Goal: Information Seeking & Learning: Learn about a topic

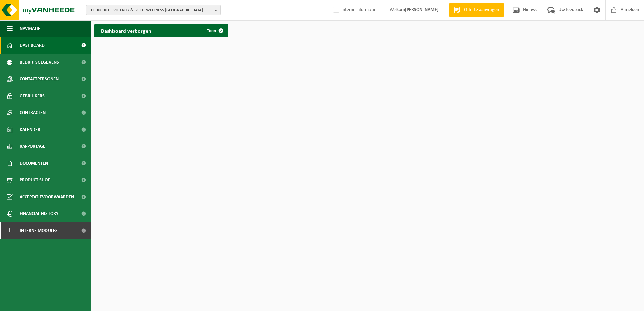
click at [215, 8] on b "button" at bounding box center [217, 9] width 6 height 9
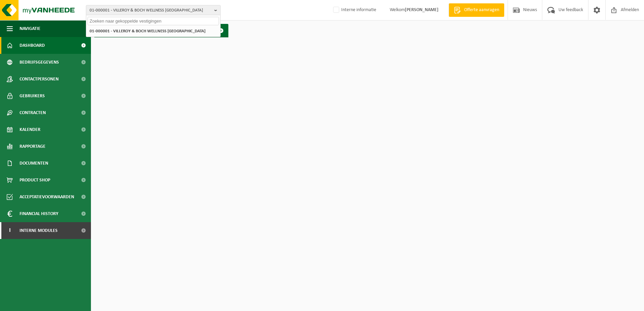
click at [139, 24] on input "text" at bounding box center [153, 21] width 131 height 8
click at [139, 22] on input "text" at bounding box center [153, 21] width 131 height 8
type input "gemeente beveren"
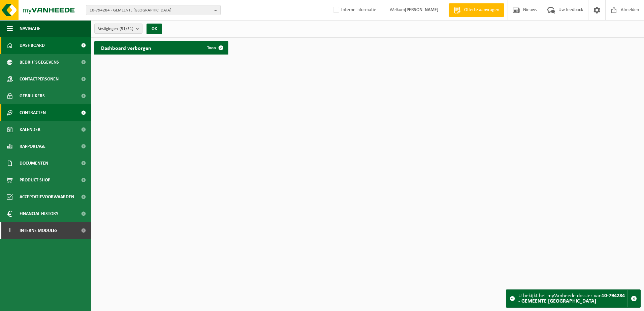
click at [38, 113] on span "Contracten" at bounding box center [33, 112] width 26 height 17
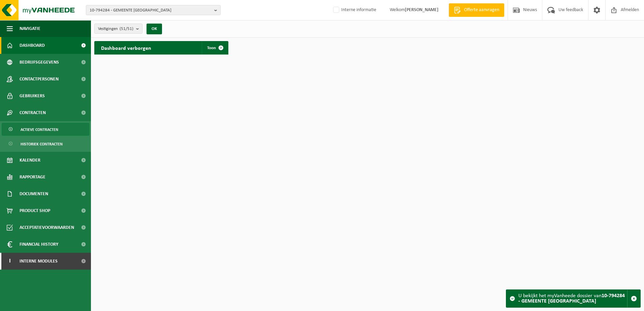
click at [41, 129] on span "Actieve contracten" at bounding box center [40, 129] width 38 height 13
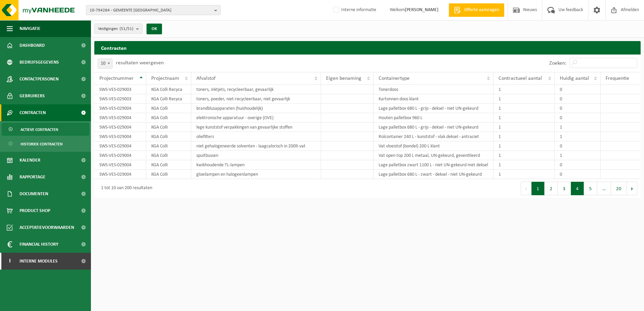
click at [581, 195] on button "4" at bounding box center [577, 188] width 13 height 13
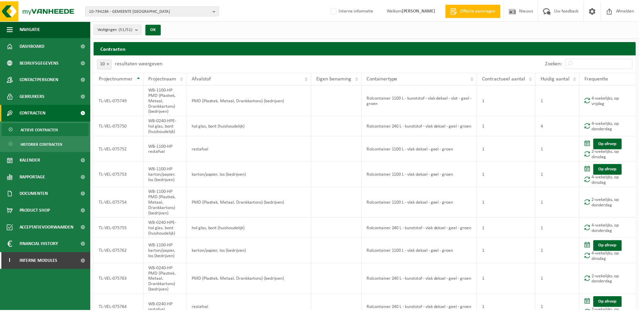
scroll to position [57, 0]
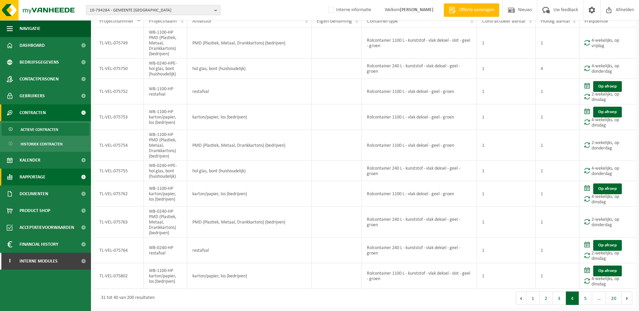
click at [35, 180] on span "Rapportage" at bounding box center [33, 177] width 26 height 17
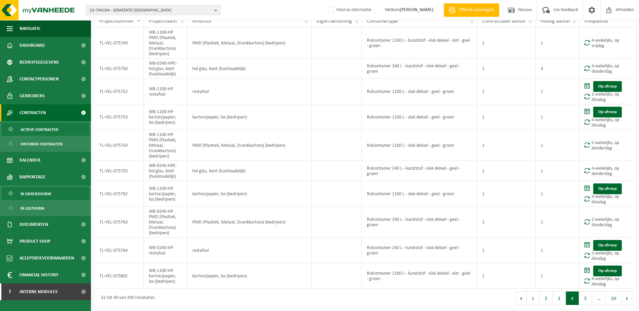
click at [38, 193] on span "In grafiekvorm" at bounding box center [36, 194] width 30 height 13
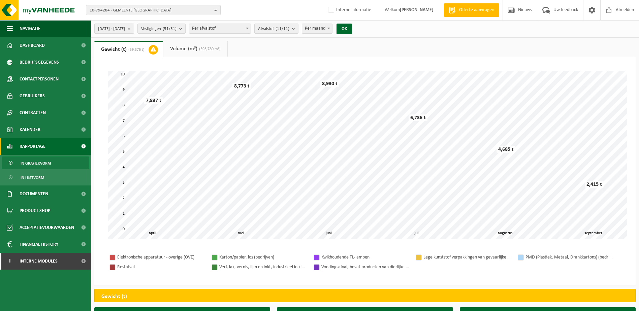
click at [134, 30] on b "submit" at bounding box center [131, 28] width 6 height 9
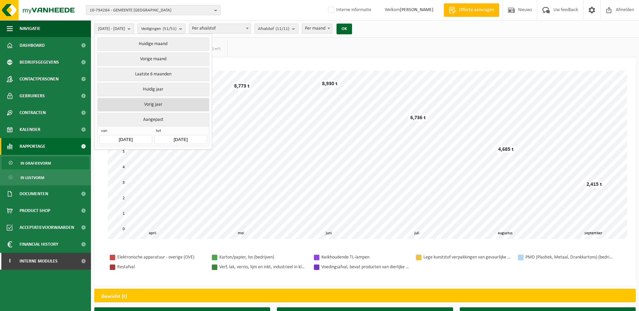
click at [156, 102] on button "Vorig jaar" at bounding box center [153, 104] width 112 height 13
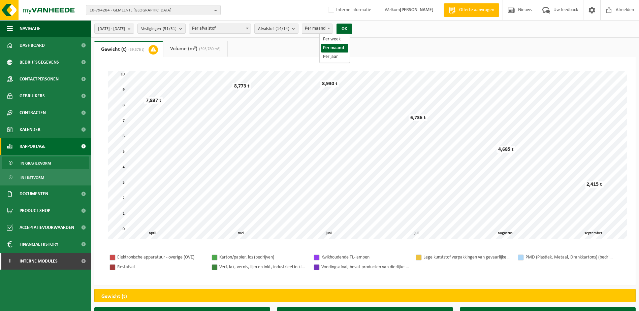
click at [332, 28] on span "Per maand" at bounding box center [317, 28] width 30 height 9
select select "3"
click at [352, 27] on button "OK" at bounding box center [344, 29] width 15 height 11
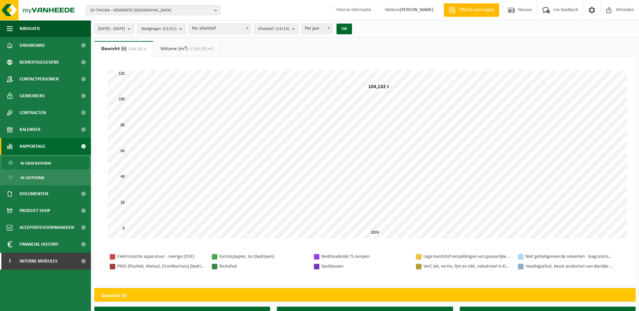
click at [298, 30] on b "submit" at bounding box center [295, 28] width 6 height 9
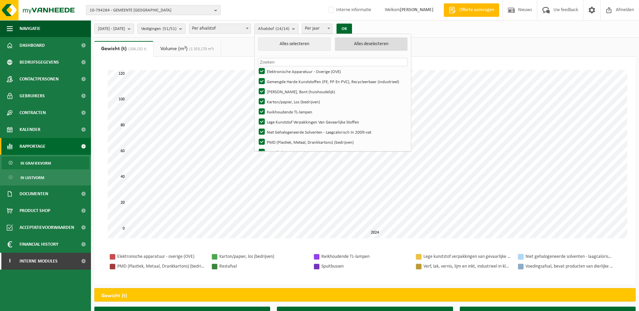
click at [374, 43] on button "Alles deselecteren" at bounding box center [371, 43] width 73 height 13
checkbox input "false"
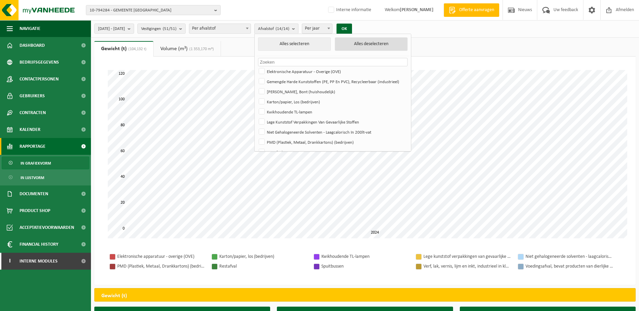
checkbox input "false"
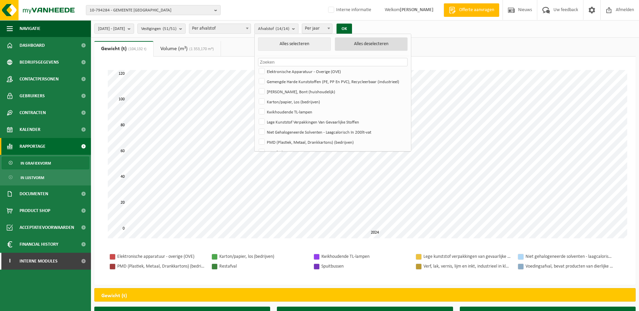
checkbox input "false"
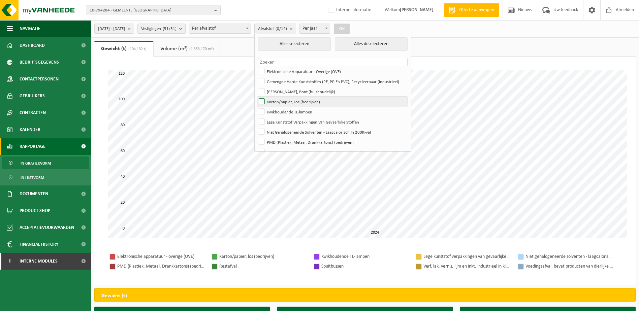
click at [278, 102] on label "Karton/papier, Los (bedrijven)" at bounding box center [332, 102] width 150 height 10
click at [256, 97] on input "Karton/papier, Los (bedrijven)" at bounding box center [256, 96] width 0 height 0
checkbox input "true"
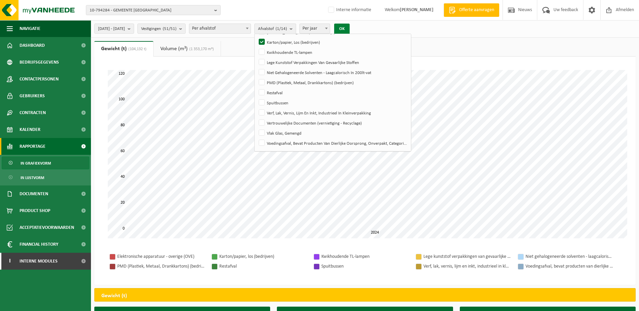
click at [350, 27] on button "OK" at bounding box center [341, 29] width 15 height 11
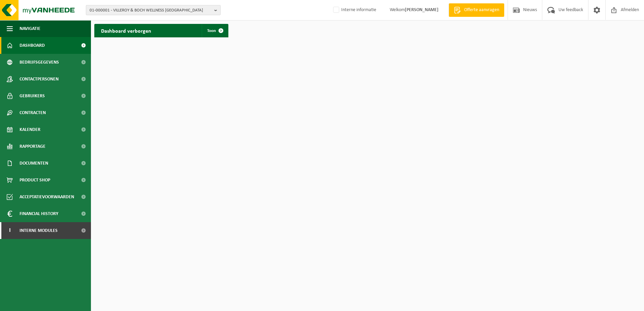
click at [220, 11] on b "button" at bounding box center [217, 9] width 6 height 9
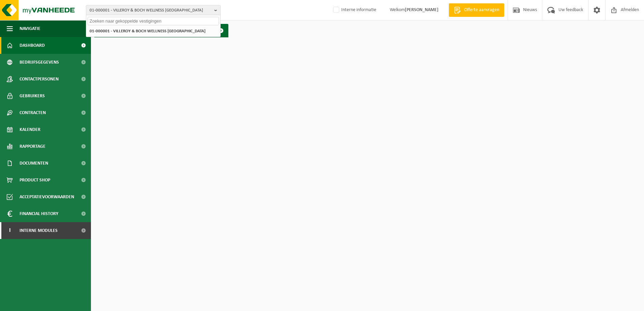
click at [113, 19] on input "text" at bounding box center [153, 21] width 131 height 8
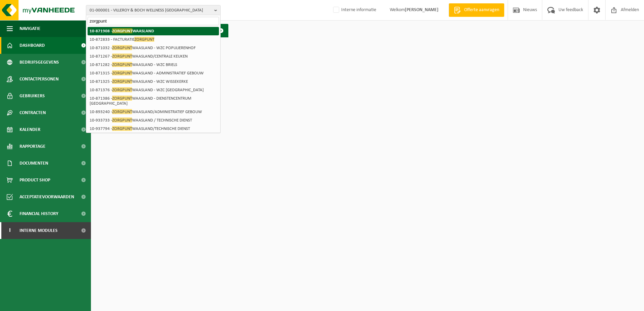
type input "zorgpunt"
click at [125, 32] on span "ZORGPUNT" at bounding box center [122, 30] width 20 height 5
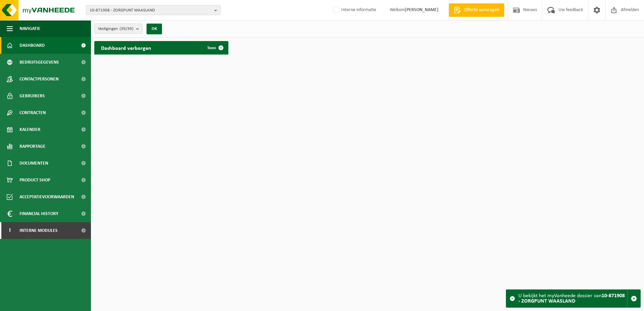
click at [138, 31] on b "submit" at bounding box center [139, 28] width 6 height 9
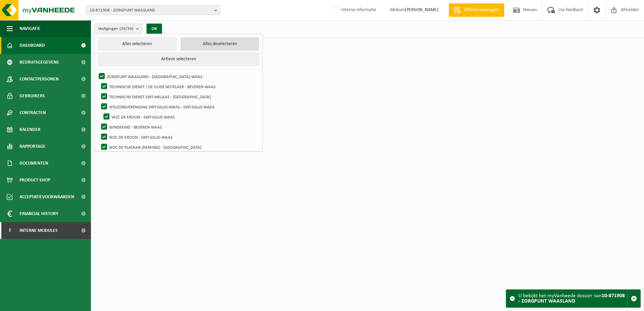
click at [188, 42] on button "Alles deselecteren" at bounding box center [220, 43] width 79 height 13
checkbox input "false"
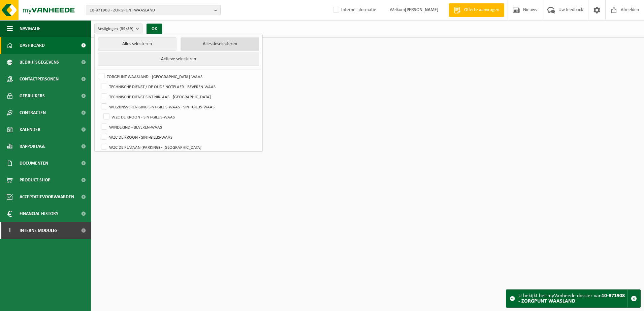
checkbox input "false"
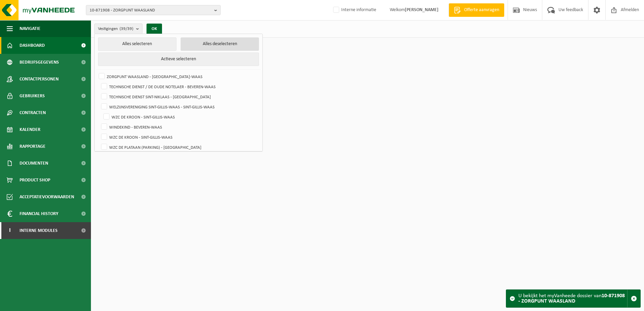
checkbox input "false"
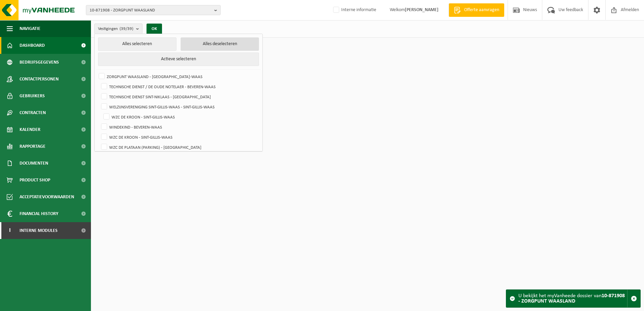
checkbox input "false"
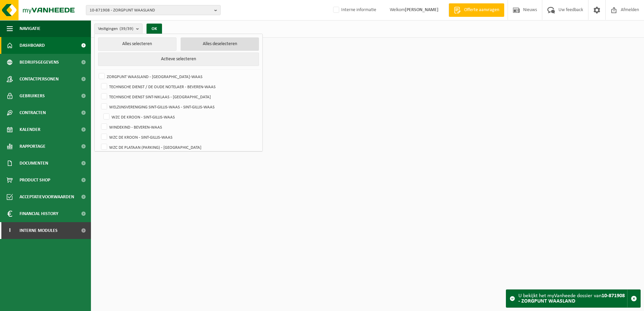
checkbox input "false"
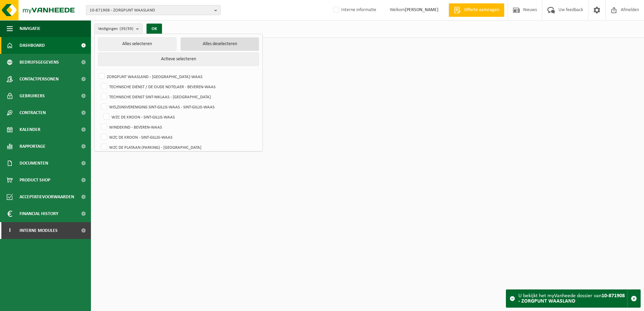
checkbox input "false"
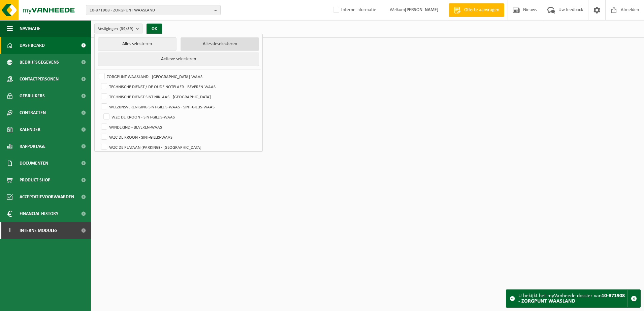
checkbox input "false"
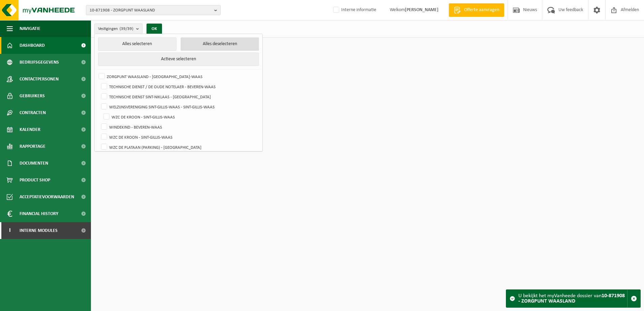
checkbox input "false"
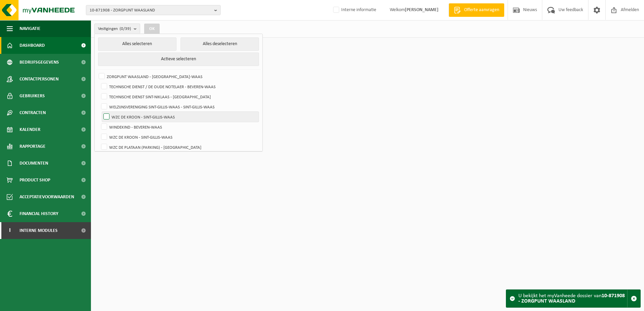
click at [106, 115] on label "WZC DE KROON - SINT-GILLIS-WAAS" at bounding box center [180, 117] width 157 height 10
click at [101, 112] on input "WZC DE KROON - SINT-GILLIS-WAAS" at bounding box center [101, 112] width 0 height 0
checkbox input "true"
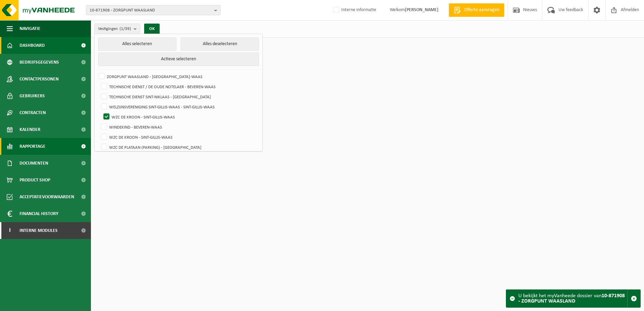
click at [33, 146] on span "Rapportage" at bounding box center [33, 146] width 26 height 17
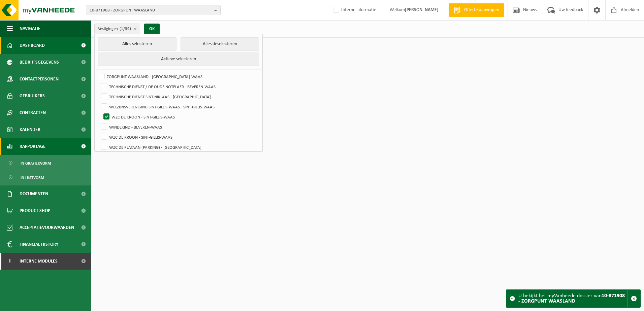
click at [33, 146] on span "Rapportage" at bounding box center [33, 146] width 26 height 17
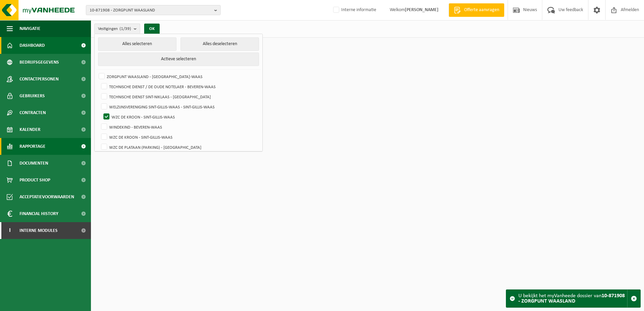
click at [33, 146] on span "Rapportage" at bounding box center [33, 146] width 26 height 17
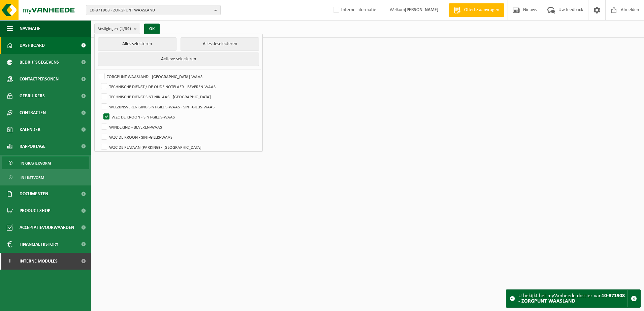
click at [34, 161] on span "In grafiekvorm" at bounding box center [36, 163] width 30 height 13
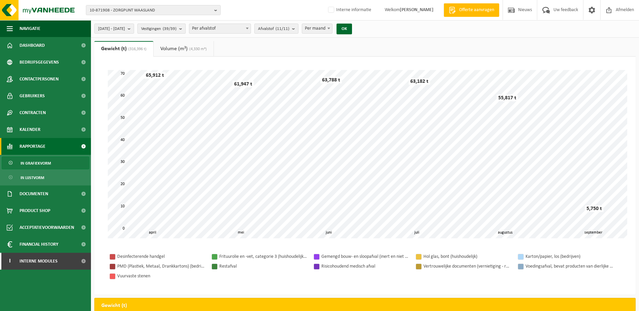
click at [185, 29] on b "submit" at bounding box center [182, 28] width 6 height 9
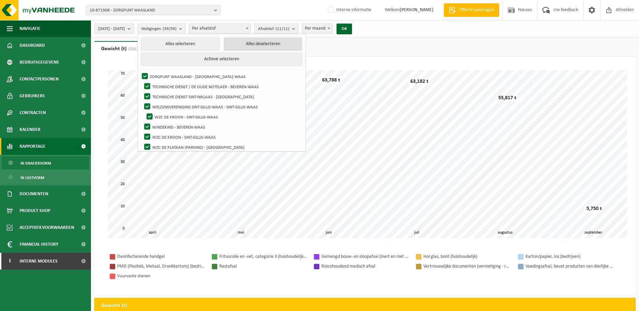
click at [276, 43] on button "Alles deselecteren" at bounding box center [263, 43] width 79 height 13
checkbox input "false"
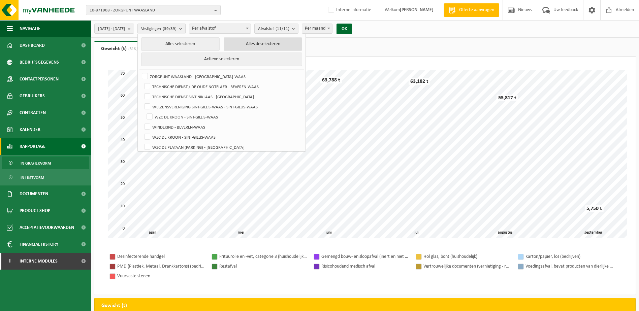
checkbox input "false"
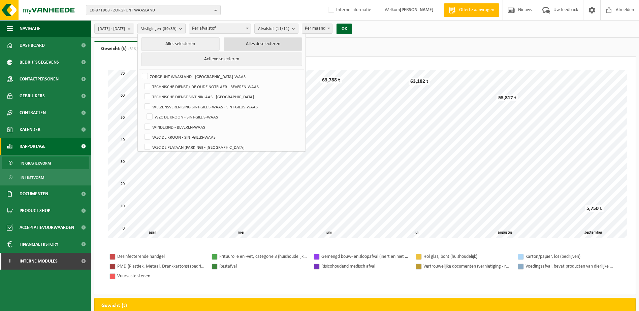
checkbox input "false"
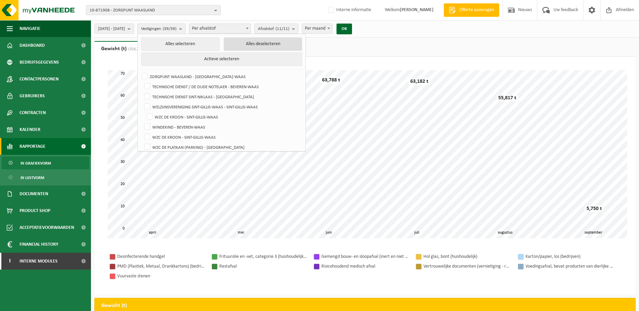
checkbox input "false"
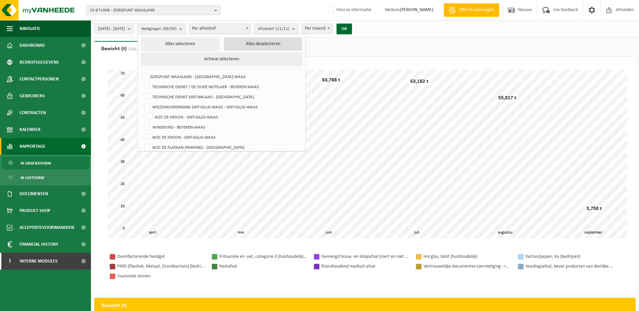
checkbox input "false"
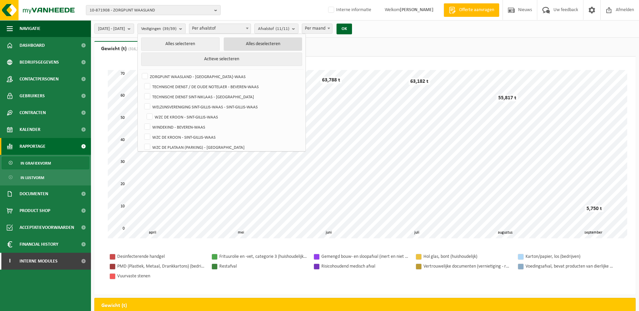
checkbox input "false"
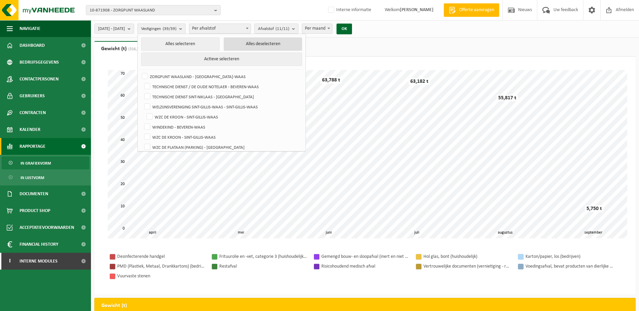
checkbox input "false"
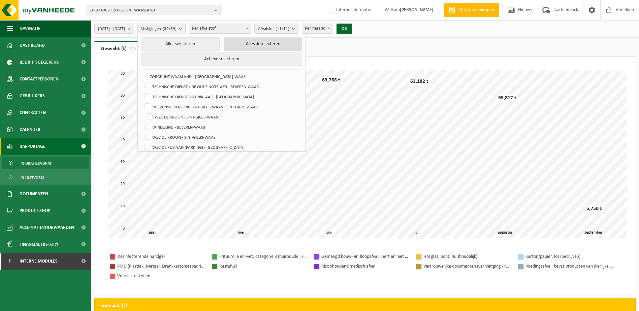
checkbox input "false"
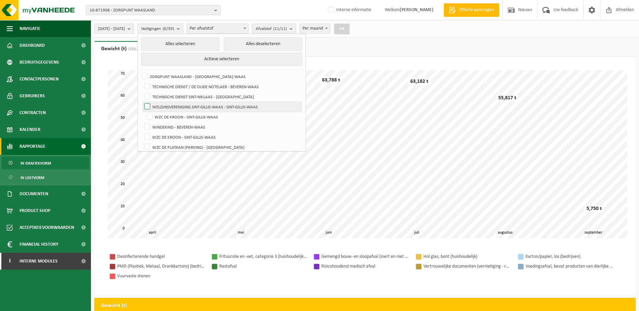
click at [162, 106] on label "WELZIJNSVERENIGING SINT-GILLIS-WAAS - SINT-GILLIS-WAAS" at bounding box center [222, 107] width 159 height 10
click at [142, 102] on input "WELZIJNSVERENIGING SINT-GILLIS-WAAS - SINT-GILLIS-WAAS" at bounding box center [142, 101] width 0 height 0
checkbox input "true"
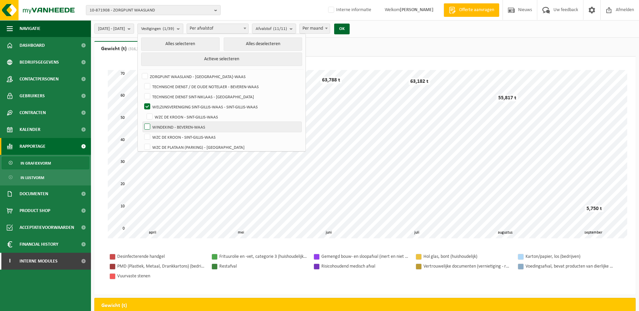
click at [165, 123] on label "WINDEKIND - BEVEREN-WAAS" at bounding box center [222, 127] width 159 height 10
click at [142, 122] on input "WINDEKIND - BEVEREN-WAAS" at bounding box center [142, 122] width 0 height 0
checkbox input "true"
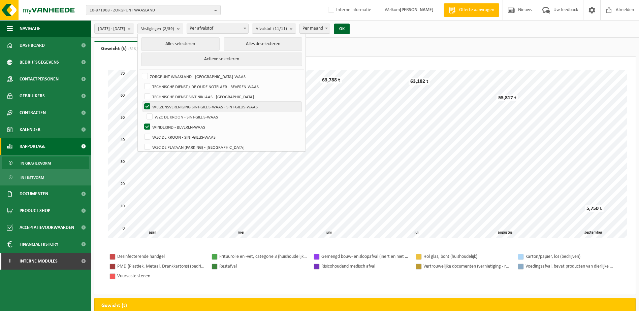
click at [165, 107] on label "WELZIJNSVERENIGING SINT-GILLIS-WAAS - SINT-GILLIS-WAAS" at bounding box center [222, 107] width 159 height 10
click at [142, 102] on input "WELZIJNSVERENIGING SINT-GILLIS-WAAS - SINT-GILLIS-WAAS" at bounding box center [142, 101] width 0 height 0
checkbox input "false"
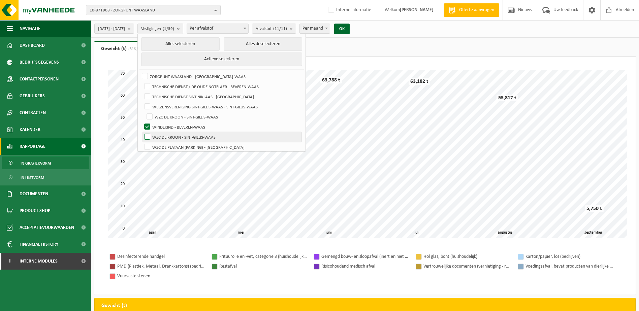
click at [164, 136] on label "WZC DE KROON - SINT-GILLIS-WAAS" at bounding box center [222, 137] width 159 height 10
click at [144, 112] on input "WZC DE KROON - SINT-GILLIS-WAAS" at bounding box center [144, 112] width 0 height 0
checkbox input "true"
click at [164, 147] on label "WZC DE PLATAAN (PARKING) - SINT-NIKLAAS" at bounding box center [222, 147] width 159 height 10
click at [142, 142] on input "WZC DE PLATAAN (PARKING) - SINT-NIKLAAS" at bounding box center [142, 142] width 0 height 0
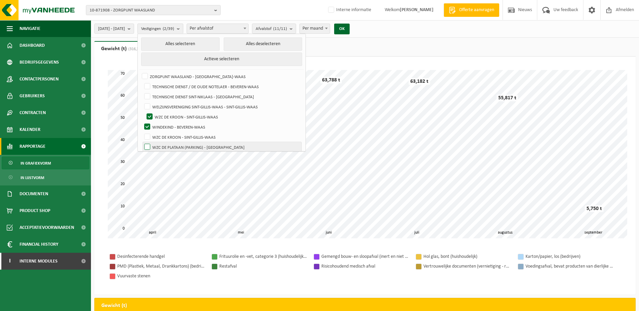
checkbox input "true"
click at [164, 124] on label "WINDEKIND - BEVEREN-WAAS" at bounding box center [222, 127] width 159 height 10
click at [142, 122] on input "WINDEKIND - BEVEREN-WAAS" at bounding box center [142, 122] width 0 height 0
checkbox input "false"
click at [167, 115] on label "WZC DE KROON - SINT-GILLIS-WAAS" at bounding box center [223, 117] width 157 height 10
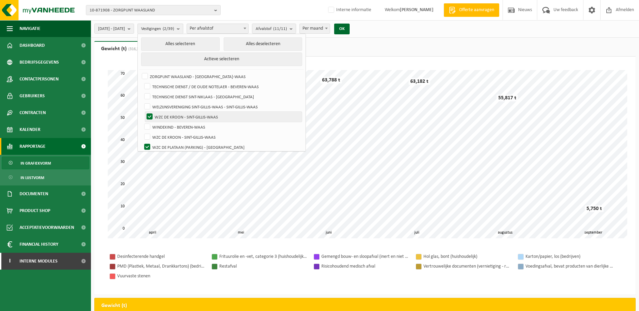
click at [144, 112] on input "WZC DE KROON - SINT-GILLIS-WAAS" at bounding box center [144, 112] width 0 height 0
checkbox input "false"
click at [350, 29] on button "OK" at bounding box center [341, 29] width 15 height 11
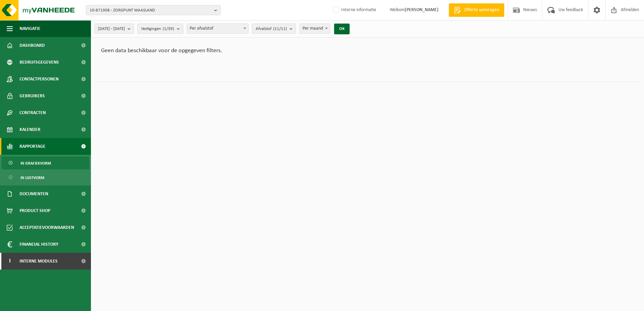
click at [183, 29] on button "Vestigingen (1/39)" at bounding box center [160, 29] width 46 height 10
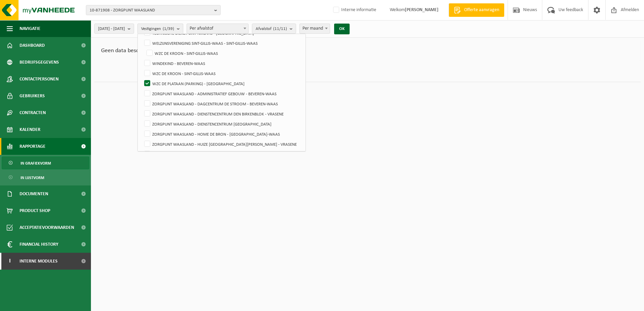
scroll to position [67, 0]
click at [237, 141] on label "ZORGPUNT WAASLAND - HUIZE SINT-ELISABETH - VRASENE" at bounding box center [222, 140] width 159 height 10
click at [142, 135] on input "ZORGPUNT WAASLAND - HUIZE SINT-ELISABETH - VRASENE" at bounding box center [142, 135] width 0 height 0
checkbox input "true"
click at [164, 76] on label "WZC DE PLATAAN (PARKING) - SINT-NIKLAAS" at bounding box center [222, 80] width 159 height 10
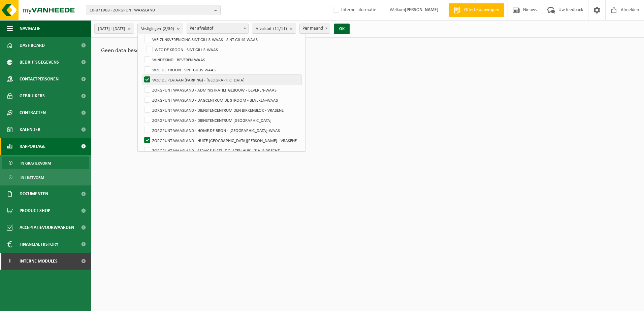
click at [142, 75] on input "WZC DE PLATAAN (PARKING) - SINT-NIKLAAS" at bounding box center [142, 74] width 0 height 0
checkbox input "false"
click at [350, 27] on button "OK" at bounding box center [341, 29] width 15 height 11
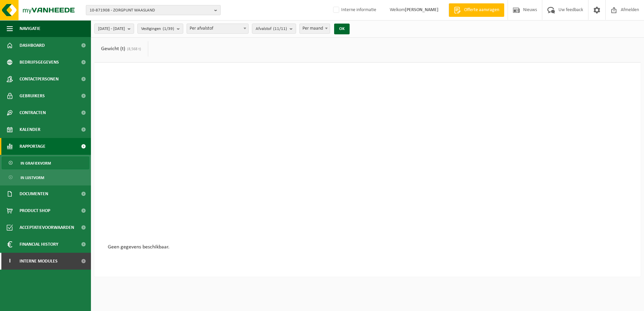
click at [215, 10] on b "button" at bounding box center [217, 9] width 6 height 9
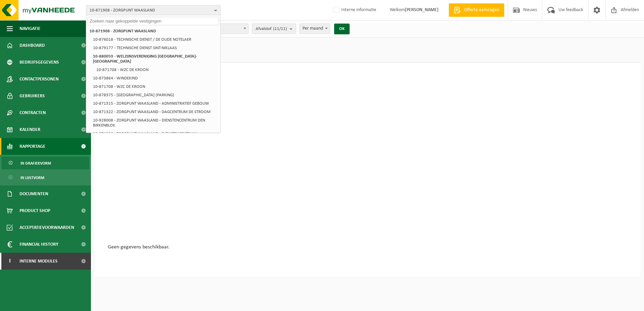
click at [299, 202] on div at bounding box center [368, 160] width 520 height 168
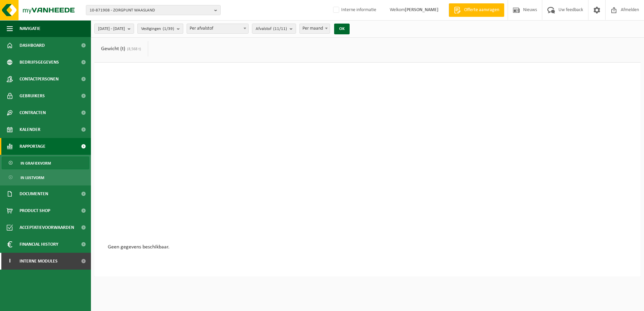
click at [183, 27] on b "submit" at bounding box center [180, 28] width 6 height 9
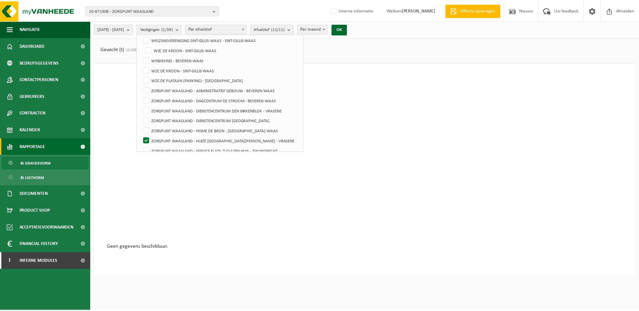
scroll to position [0, 0]
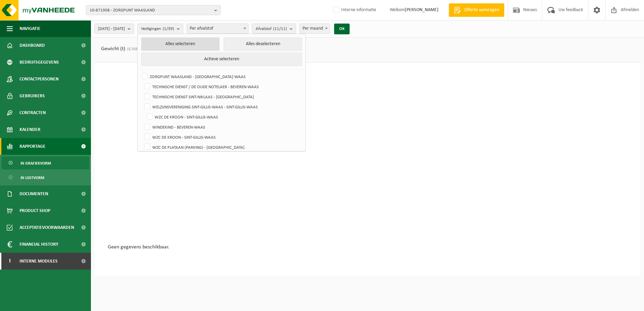
click at [194, 42] on button "Alles selecteren" at bounding box center [180, 43] width 79 height 13
checkbox input "true"
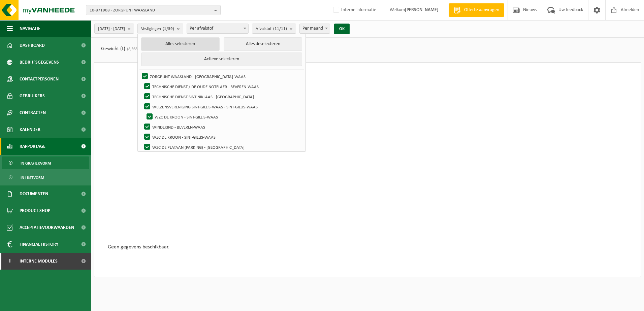
checkbox input "true"
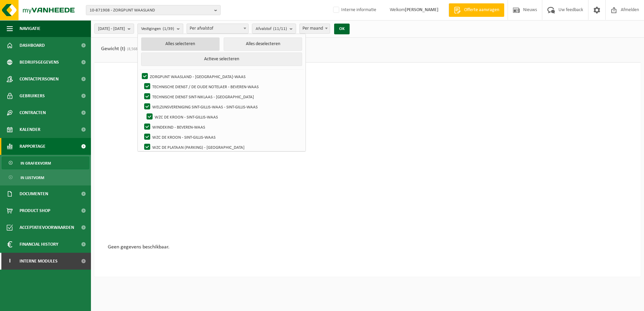
checkbox input "true"
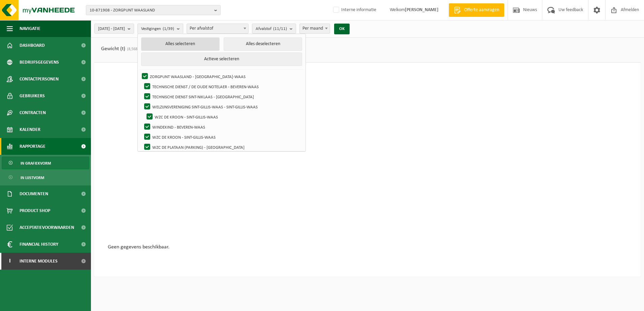
checkbox input "true"
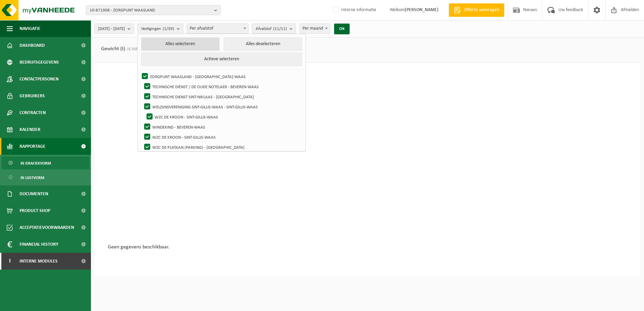
checkbox input "true"
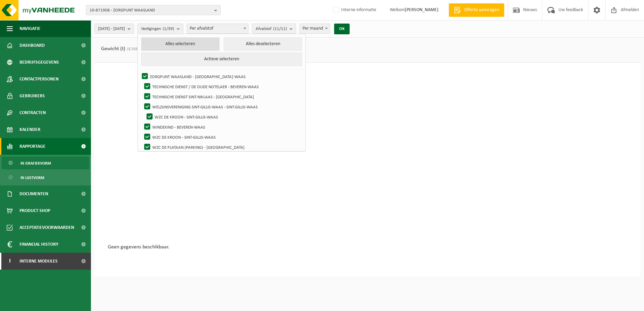
checkbox input "true"
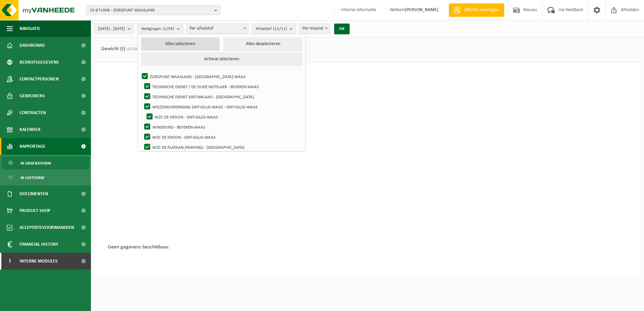
checkbox input "true"
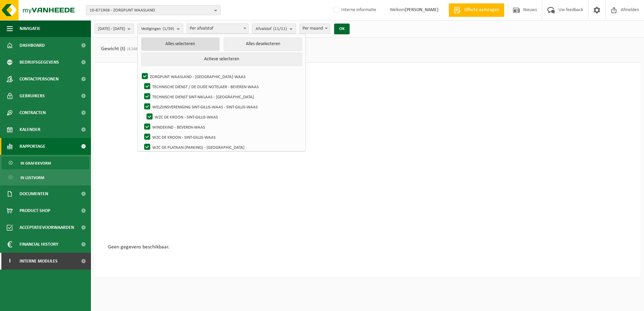
checkbox input "true"
click at [352, 28] on button "OK" at bounding box center [344, 29] width 15 height 11
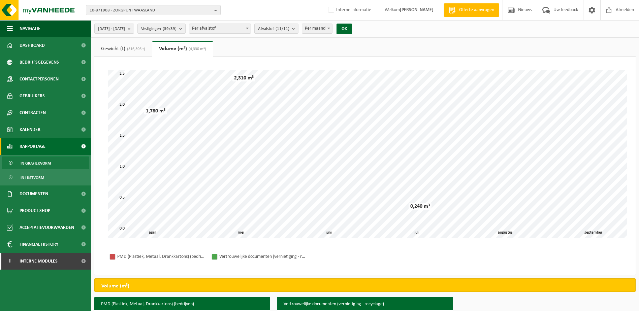
click at [135, 52] on link "Gewicht (t) (316,396 t)" at bounding box center [123, 48] width 58 height 15
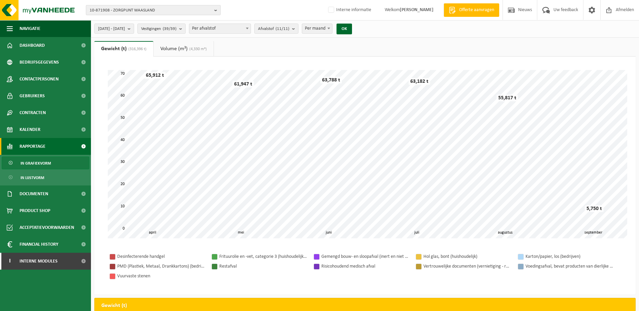
click at [215, 9] on b "button" at bounding box center [217, 9] width 6 height 9
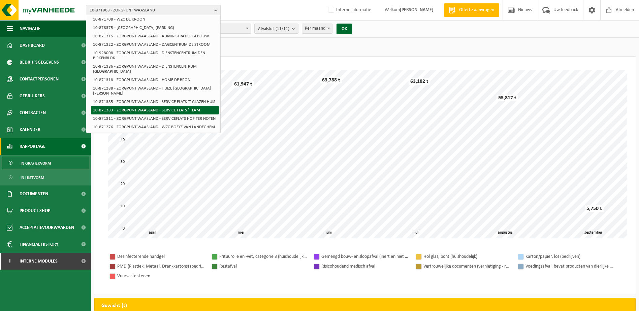
scroll to position [101, 0]
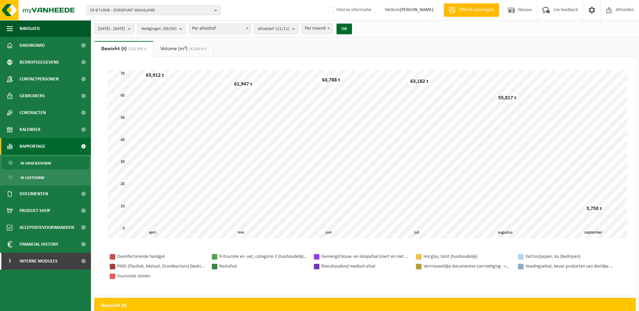
click at [298, 28] on b "submit" at bounding box center [295, 28] width 6 height 9
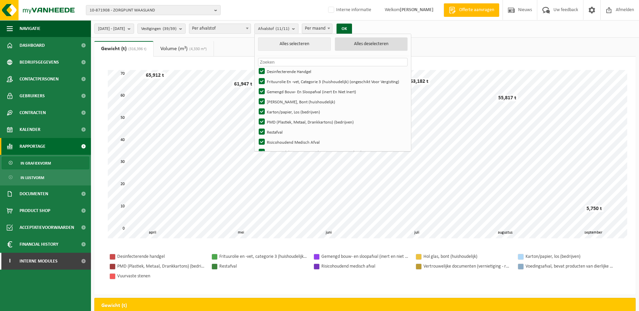
click at [387, 44] on button "Alles deselecteren" at bounding box center [371, 43] width 73 height 13
checkbox input "false"
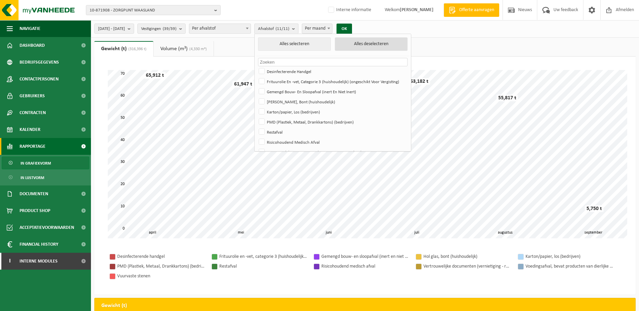
checkbox input "false"
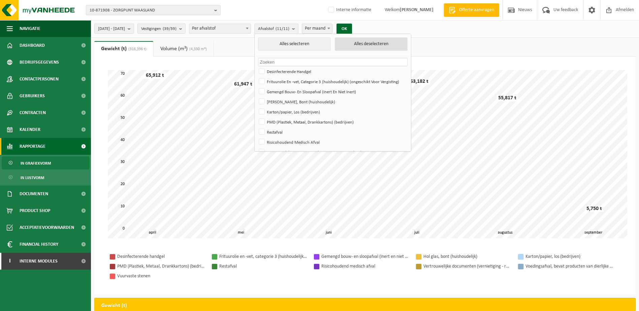
checkbox input "false"
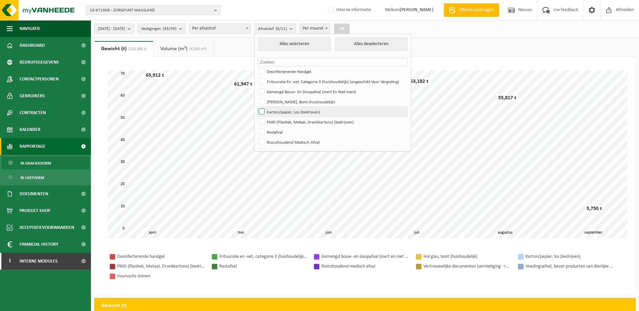
click at [281, 111] on label "Karton/papier, Los (bedrijven)" at bounding box center [332, 112] width 150 height 10
click at [256, 107] on input "Karton/papier, Los (bedrijven)" at bounding box center [256, 106] width 0 height 0
checkbox input "true"
click at [350, 29] on button "OK" at bounding box center [341, 29] width 15 height 11
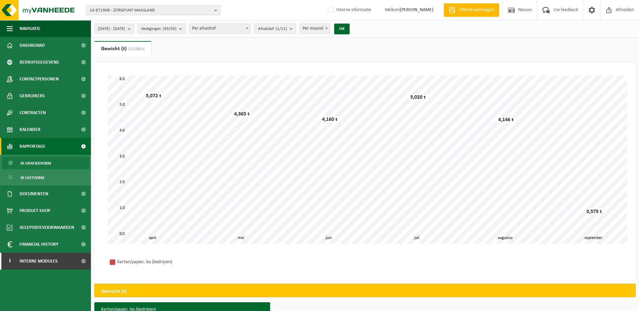
click at [185, 29] on b "submit" at bounding box center [182, 28] width 6 height 9
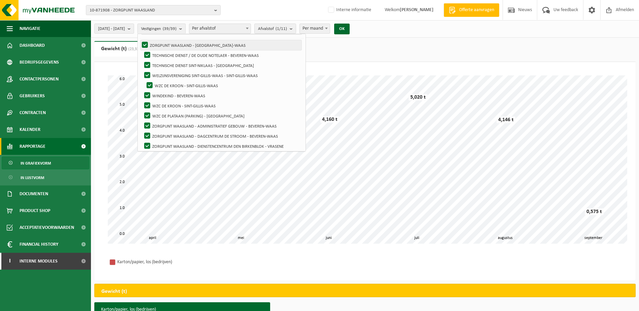
scroll to position [0, 0]
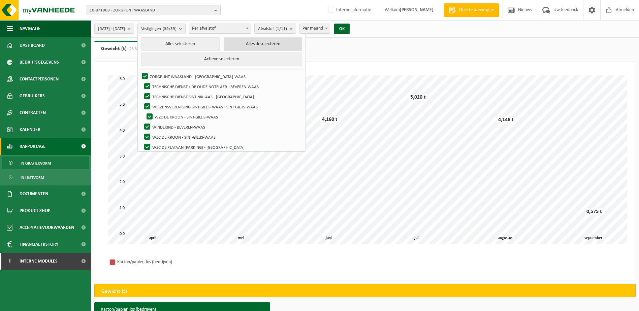
click at [289, 43] on button "Alles deselecteren" at bounding box center [263, 43] width 79 height 13
checkbox input "false"
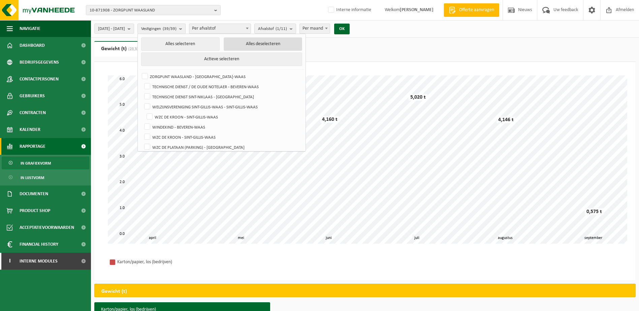
checkbox input "false"
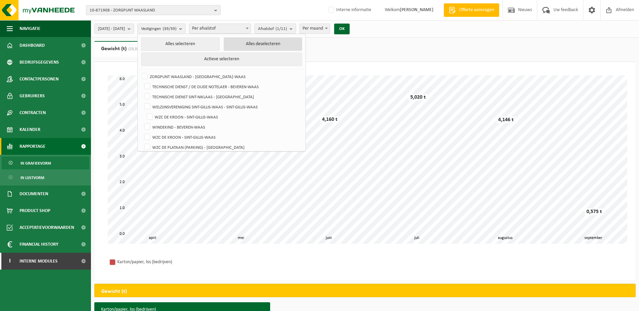
checkbox input "false"
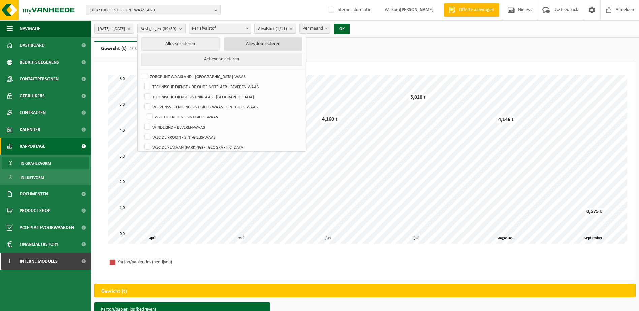
checkbox input "false"
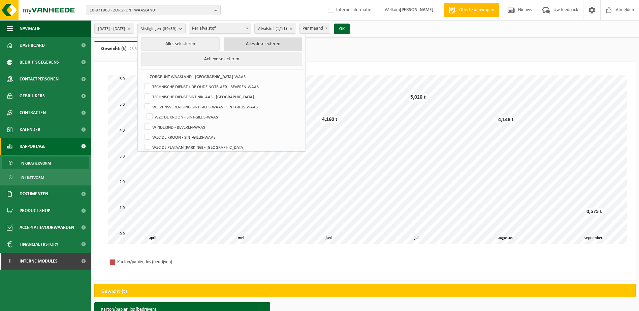
checkbox input "false"
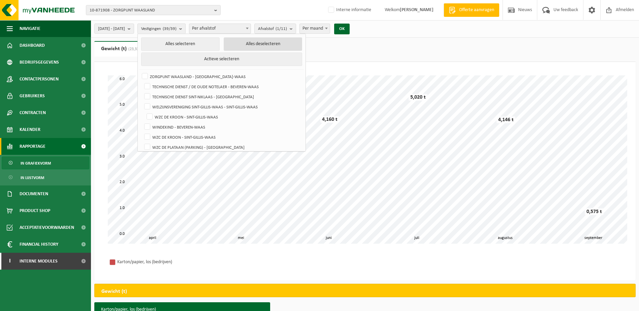
checkbox input "false"
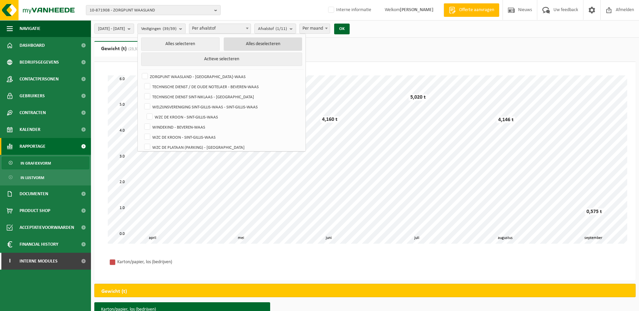
checkbox input "false"
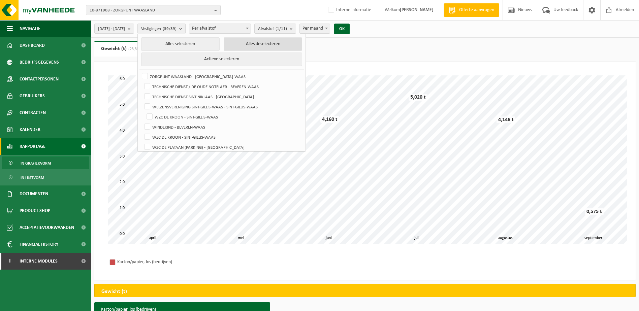
checkbox input "false"
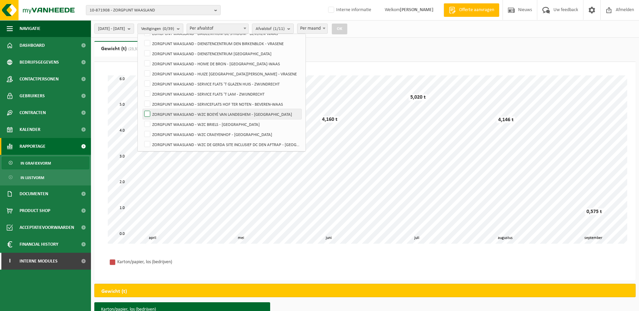
scroll to position [135, 0]
click at [166, 123] on label "ZORGPUNT WAASLAND - WZC BRIELS - MELSELE" at bounding box center [222, 124] width 159 height 10
click at [142, 119] on input "ZORGPUNT WAASLAND - WZC BRIELS - MELSELE" at bounding box center [142, 118] width 0 height 0
checkbox input "true"
click at [347, 29] on button "OK" at bounding box center [339, 29] width 15 height 11
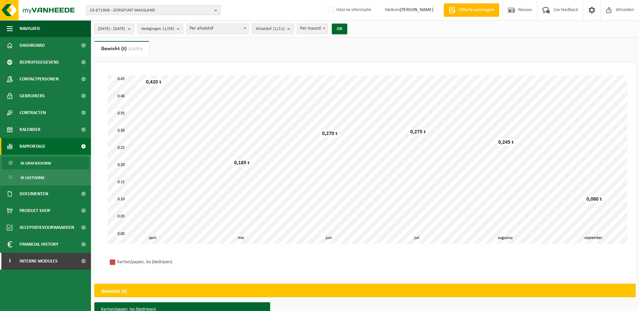
click at [293, 29] on b "submit" at bounding box center [290, 28] width 6 height 9
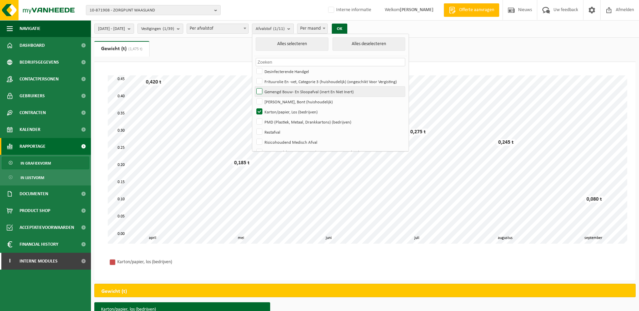
click at [278, 91] on label "Gemengd Bouw- En Sloopafval (inert En Niet Inert)" at bounding box center [330, 92] width 150 height 10
click at [254, 87] on input "Gemengd Bouw- En Sloopafval (inert En Niet Inert)" at bounding box center [254, 86] width 0 height 0
click at [347, 28] on button "OK" at bounding box center [339, 29] width 15 height 11
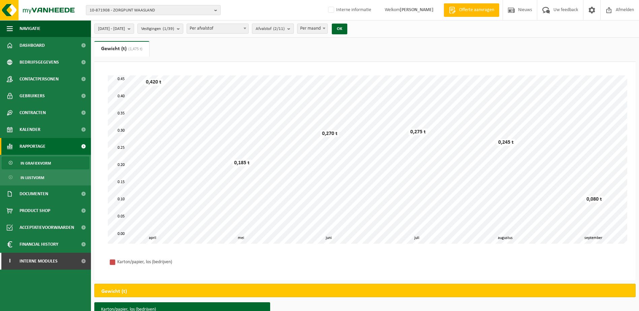
click at [293, 29] on b "submit" at bounding box center [290, 28] width 6 height 9
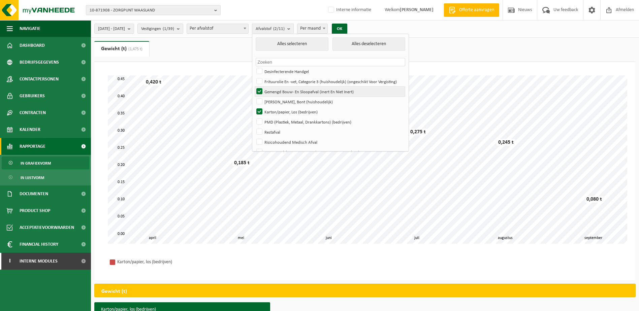
click at [279, 91] on label "Gemengd Bouw- En Sloopafval (inert En Niet Inert)" at bounding box center [330, 92] width 150 height 10
click at [254, 87] on input "Gemengd Bouw- En Sloopafval (inert En Niet Inert)" at bounding box center [254, 86] width 0 height 0
checkbox input "false"
click at [277, 119] on label "PMD (Plastiek, Metaal, Drankkartons) (bedrijven)" at bounding box center [330, 122] width 150 height 10
click at [254, 117] on input "PMD (Plastiek, Metaal, Drankkartons) (bedrijven)" at bounding box center [254, 117] width 0 height 0
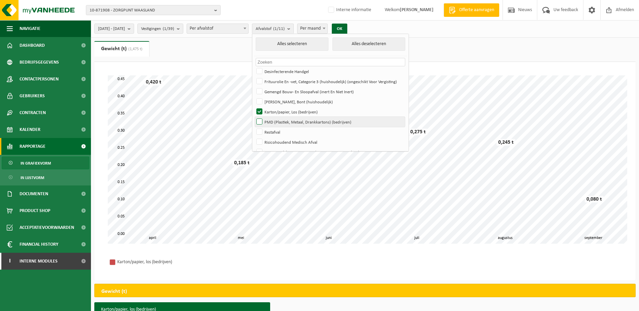
checkbox input "true"
click at [347, 26] on button "OK" at bounding box center [339, 29] width 15 height 11
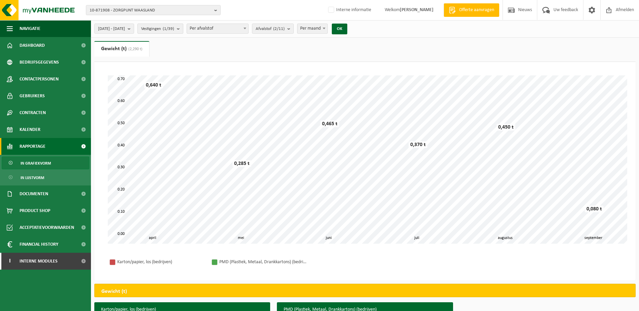
click at [183, 29] on b "submit" at bounding box center [180, 28] width 6 height 9
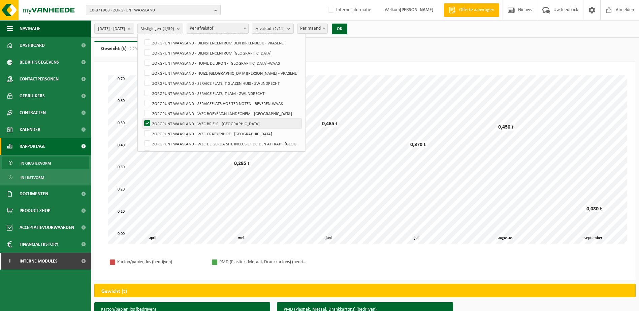
click at [165, 121] on label "ZORGPUNT WAASLAND - WZC BRIELS - MELSELE" at bounding box center [222, 124] width 159 height 10
click at [142, 119] on input "ZORGPUNT WAASLAND - WZC BRIELS - MELSELE" at bounding box center [142, 118] width 0 height 0
checkbox input "false"
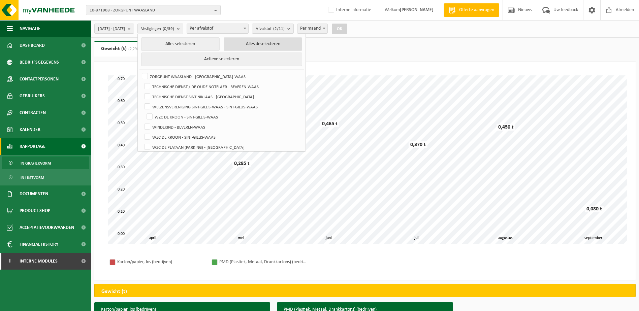
click at [279, 44] on button "Alles deselecteren" at bounding box center [263, 43] width 79 height 13
click at [220, 43] on button "Alles selecteren" at bounding box center [180, 43] width 79 height 13
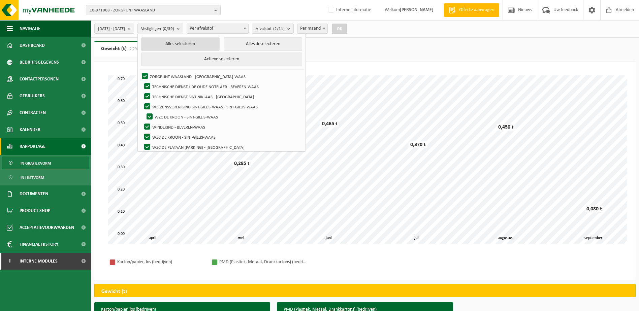
checkbox input "true"
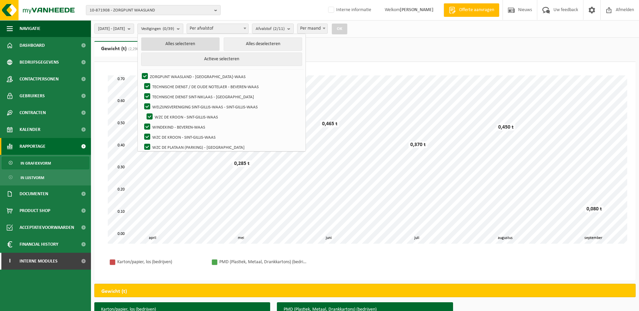
checkbox input "true"
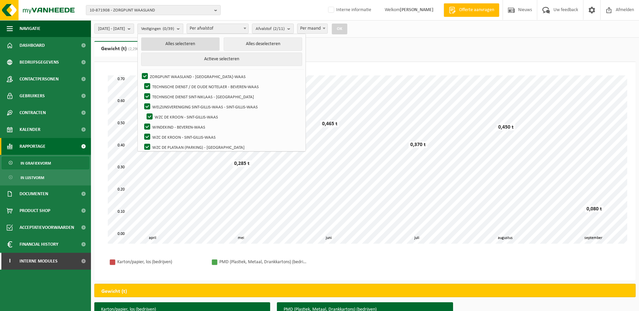
checkbox input "true"
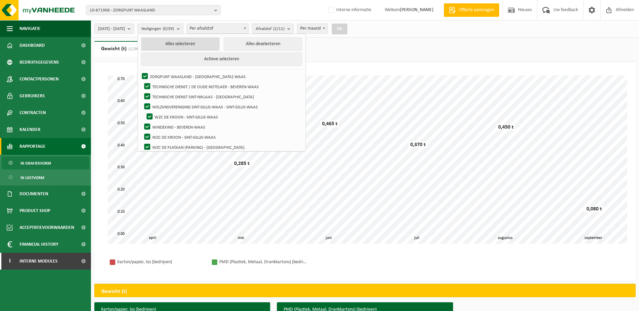
checkbox input "true"
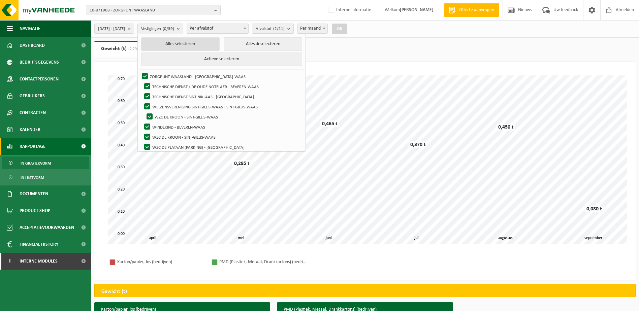
checkbox input "true"
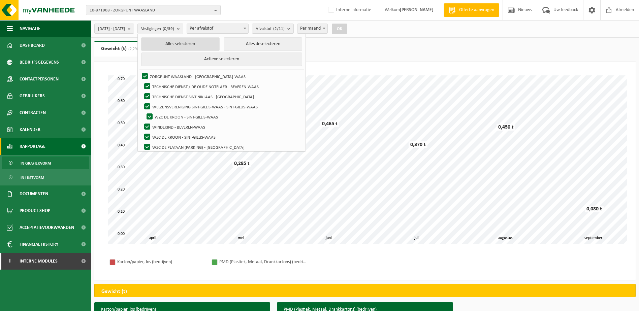
checkbox input "true"
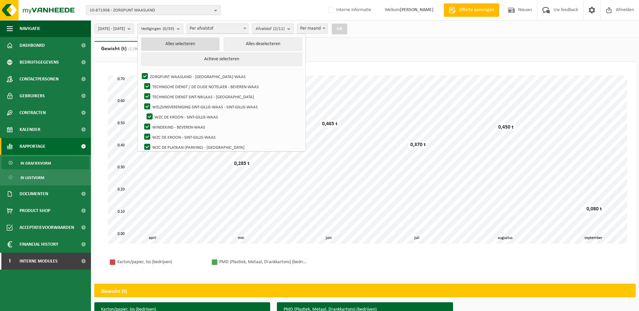
checkbox input "true"
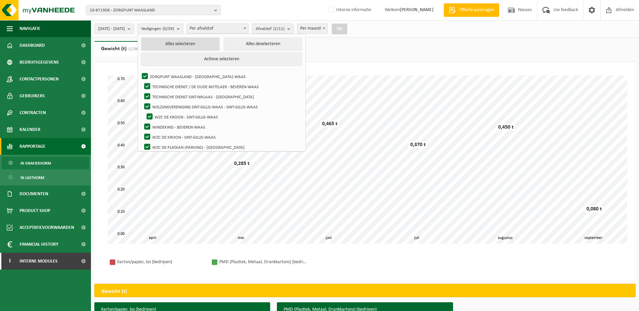
checkbox input "true"
click at [296, 27] on b "submit" at bounding box center [293, 28] width 6 height 9
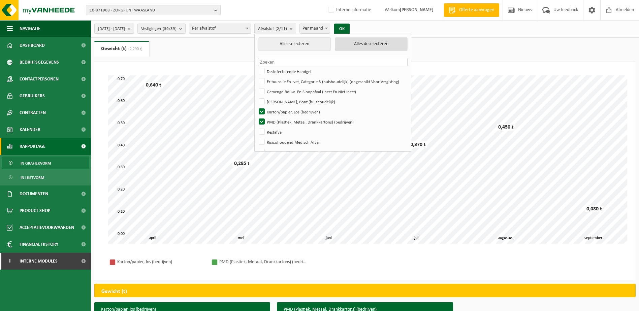
click at [374, 45] on button "Alles deselecteren" at bounding box center [371, 43] width 73 height 13
checkbox input "false"
click at [300, 45] on button "Alles selecteren" at bounding box center [294, 43] width 73 height 13
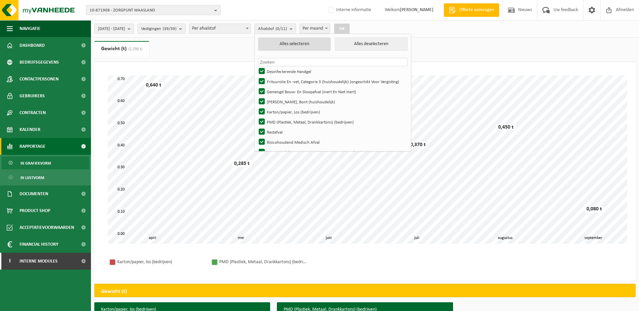
checkbox input "true"
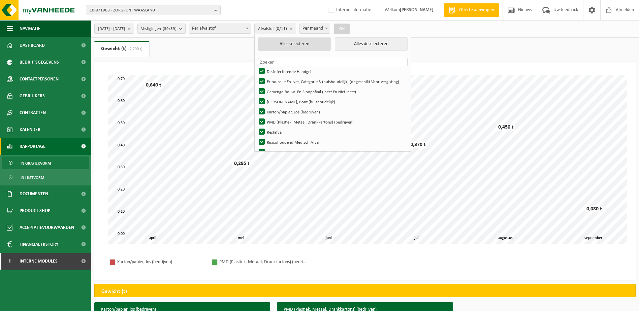
checkbox input "true"
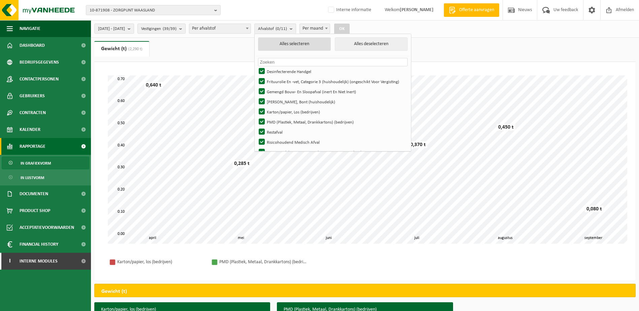
checkbox input "true"
click at [352, 27] on button "OK" at bounding box center [344, 29] width 15 height 11
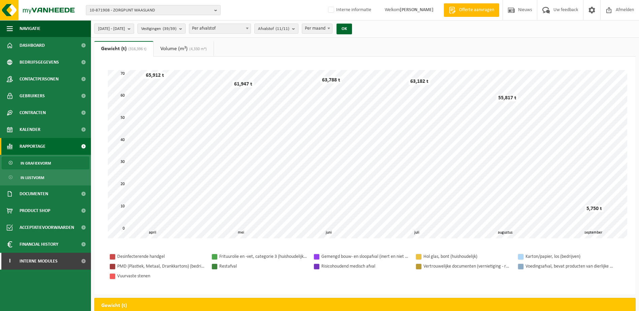
click at [134, 27] on b "submit" at bounding box center [131, 28] width 6 height 9
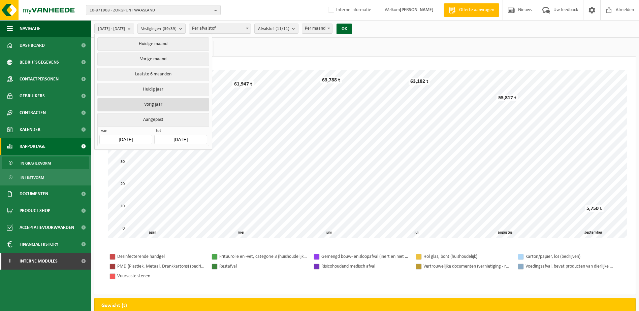
click at [155, 101] on button "Vorig jaar" at bounding box center [153, 104] width 112 height 13
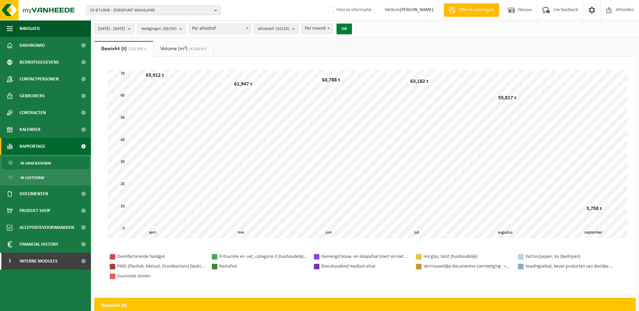
click at [352, 28] on button "OK" at bounding box center [344, 29] width 15 height 11
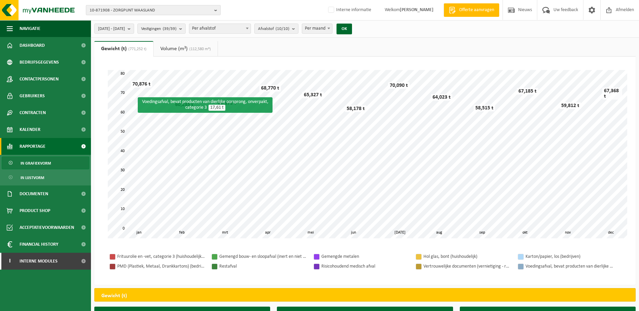
click at [212, 11] on button "10-871908 - ZORGPUNT WAASLAND" at bounding box center [153, 10] width 135 height 10
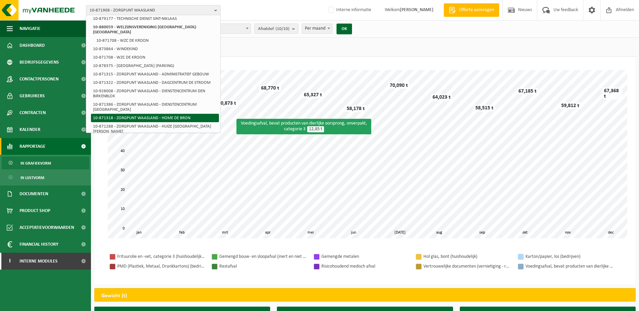
scroll to position [67, 0]
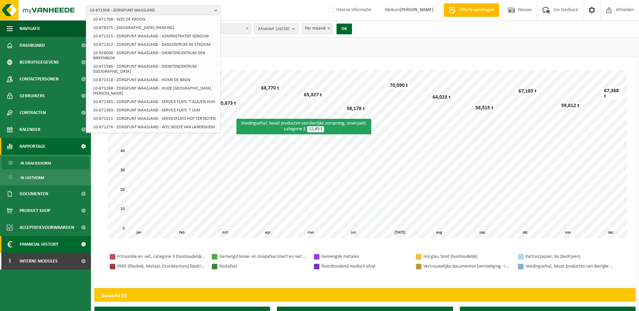
click at [83, 244] on span at bounding box center [83, 244] width 15 height 17
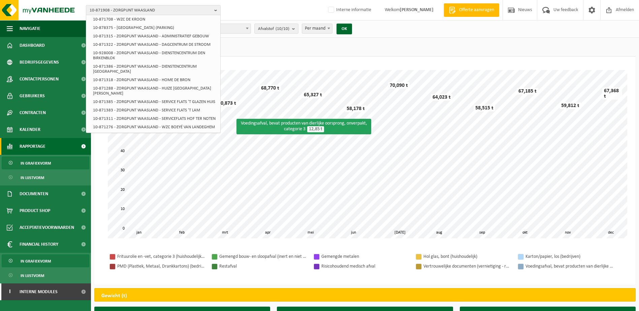
click at [47, 263] on span "In grafiekvorm" at bounding box center [36, 261] width 30 height 13
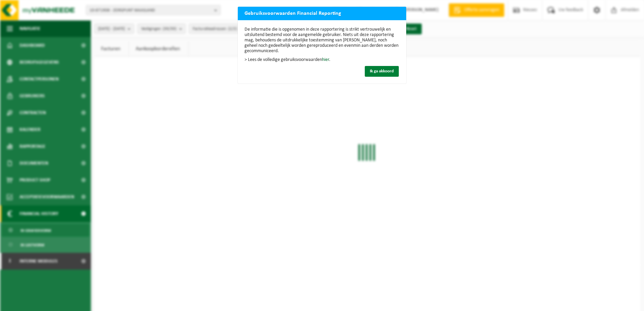
click at [382, 70] on span "Ik ga akkoord" at bounding box center [382, 71] width 24 height 4
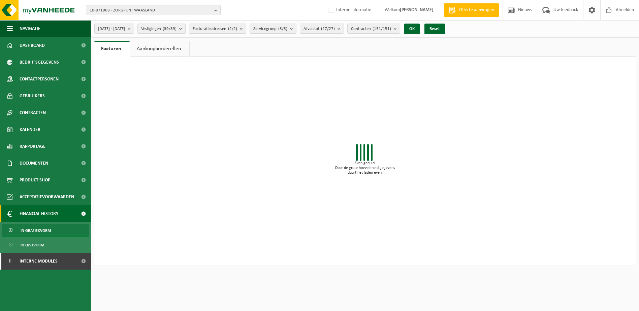
click at [174, 50] on link "Aankoopborderellen" at bounding box center [159, 48] width 59 height 15
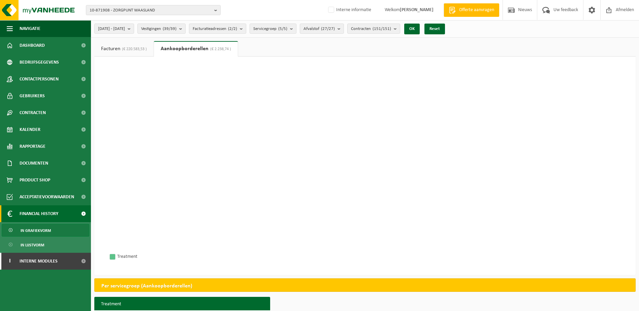
click at [139, 50] on span "(€ 220.583,53 )" at bounding box center [133, 49] width 27 height 4
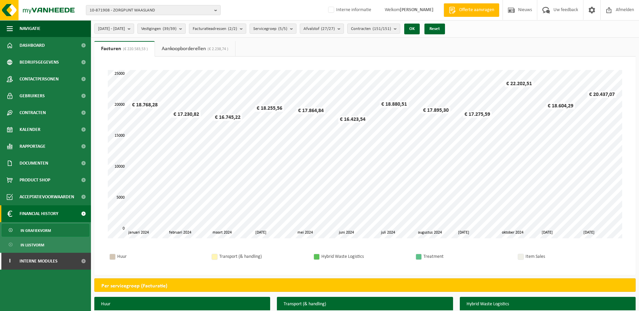
click at [185, 31] on b "submit" at bounding box center [182, 28] width 6 height 9
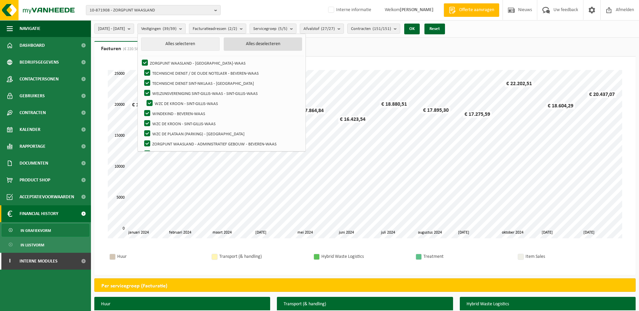
click at [270, 45] on button "Alles deselecteren" at bounding box center [263, 43] width 79 height 13
checkbox input "false"
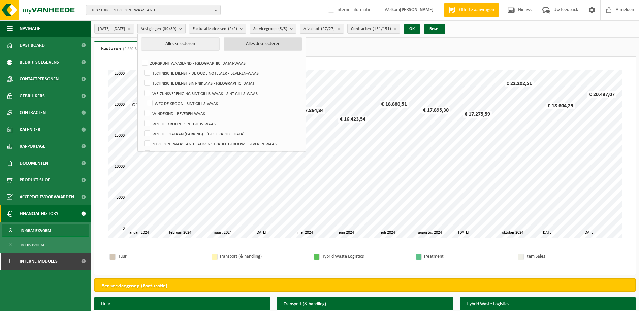
checkbox input "false"
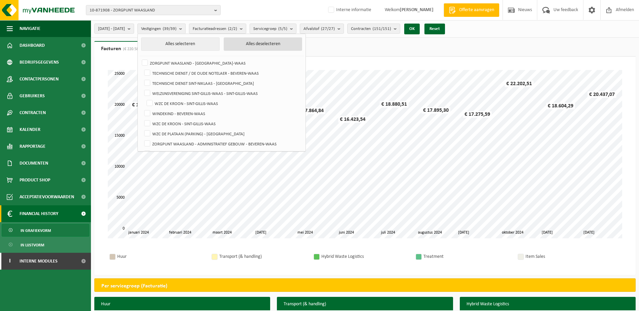
checkbox input "false"
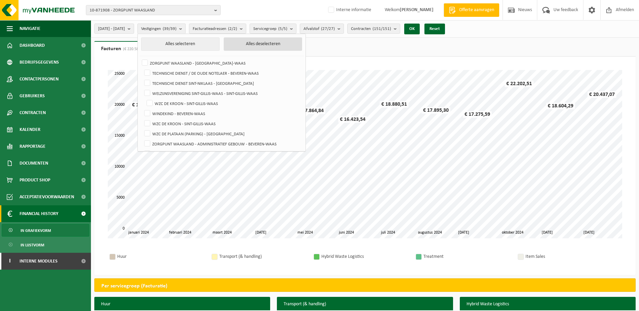
checkbox input "false"
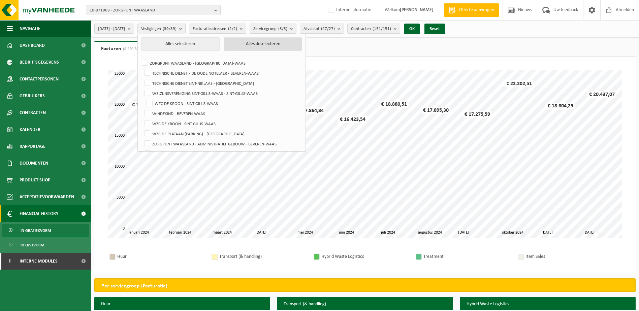
checkbox input "false"
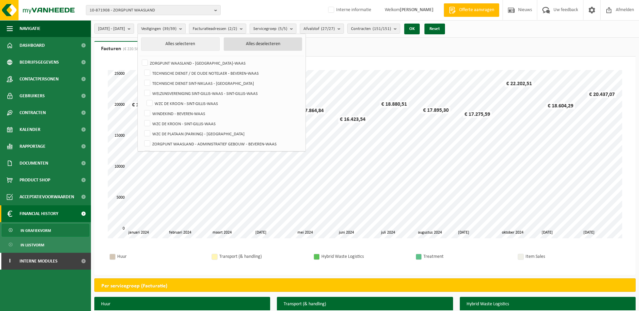
checkbox input "false"
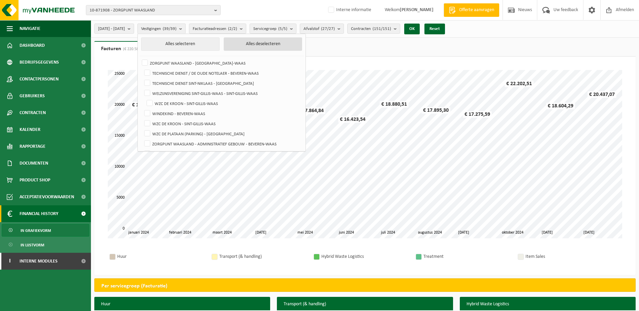
checkbox input "false"
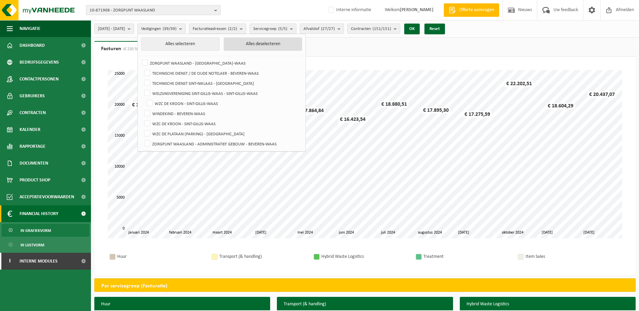
checkbox input "false"
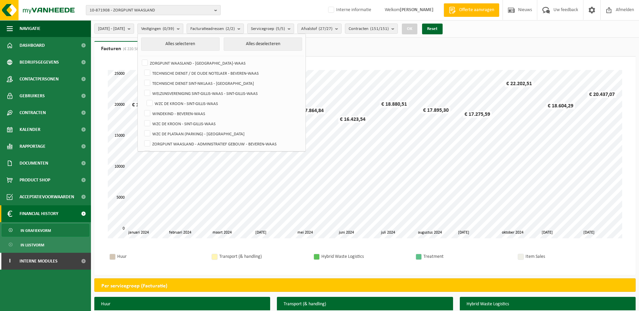
click at [215, 11] on b "button" at bounding box center [217, 9] width 6 height 9
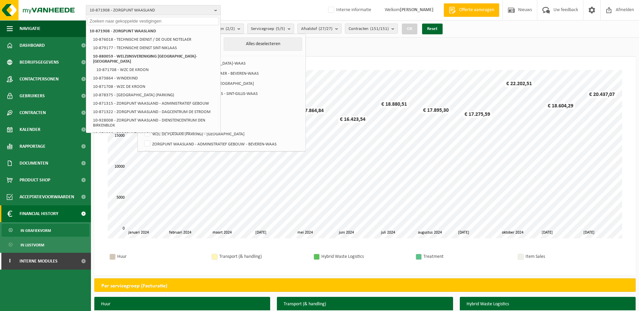
click at [216, 9] on b "button" at bounding box center [217, 9] width 6 height 9
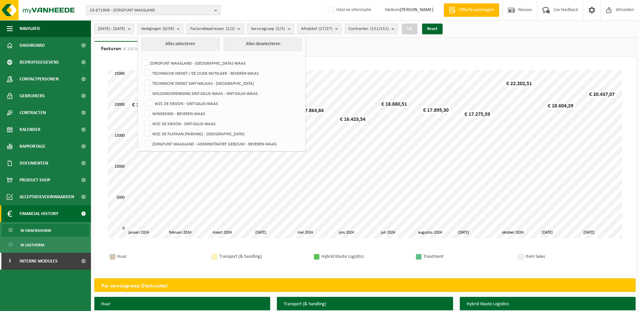
click at [216, 9] on b "button" at bounding box center [217, 9] width 6 height 9
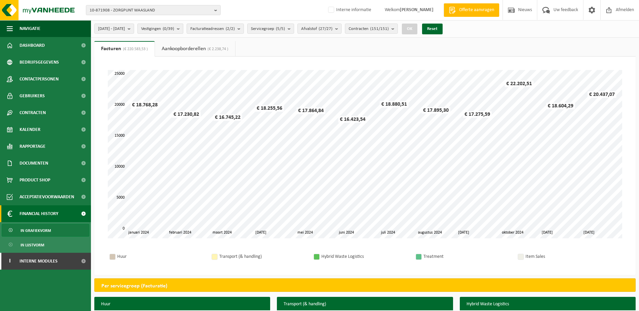
click at [183, 29] on b "submit" at bounding box center [180, 28] width 6 height 9
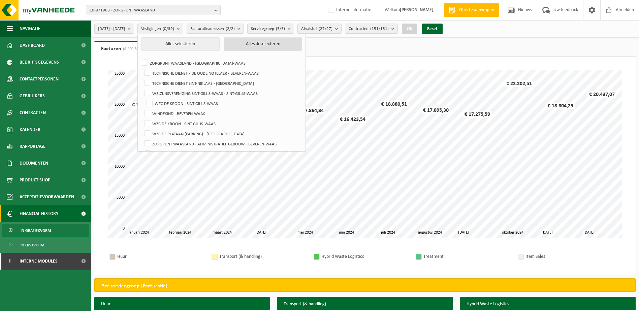
click at [251, 44] on button "Alles deselecteren" at bounding box center [263, 43] width 79 height 13
click at [166, 132] on label "WZC DE PLATAAN (PARKING) - [GEOGRAPHIC_DATA]" at bounding box center [222, 134] width 159 height 10
click at [142, 129] on input "WZC DE PLATAAN (PARKING) - [GEOGRAPHIC_DATA]" at bounding box center [142, 128] width 0 height 0
checkbox input "true"
click at [168, 124] on label "WZC DE KROON - SINT-GILLIS-WAAS" at bounding box center [222, 124] width 159 height 10
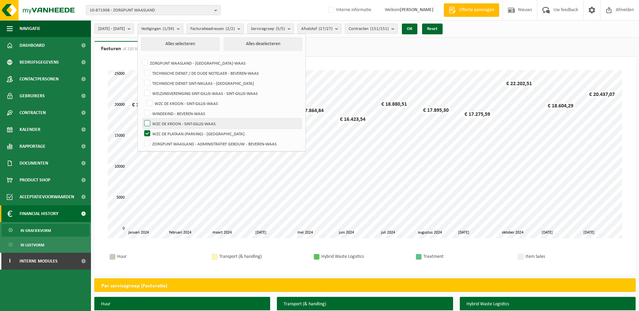
click at [144, 98] on input "WZC DE KROON - SINT-GILLIS-WAAS" at bounding box center [144, 98] width 0 height 0
click at [164, 125] on label "WZC DE KROON - SINT-GILLIS-WAAS" at bounding box center [222, 124] width 159 height 10
click at [144, 98] on input "WZC DE KROON - SINT-GILLIS-WAAS" at bounding box center [144, 98] width 0 height 0
click at [162, 124] on label "WZC DE KROON - SINT-GILLIS-WAAS" at bounding box center [222, 124] width 159 height 10
click at [144, 98] on input "WZC DE KROON - SINT-GILLIS-WAAS" at bounding box center [144, 98] width 0 height 0
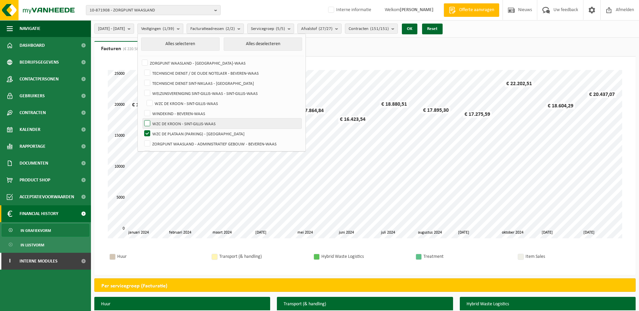
checkbox input "true"
click at [164, 132] on label "WZC DE PLATAAN (PARKING) - [GEOGRAPHIC_DATA]" at bounding box center [222, 134] width 159 height 10
click at [142, 129] on input "WZC DE PLATAAN (PARKING) - SINT-NIKLAAS" at bounding box center [142, 128] width 0 height 0
checkbox input "false"
click at [168, 100] on label "WZC DE KROON - SINT-GILLIS-WAAS" at bounding box center [223, 103] width 157 height 10
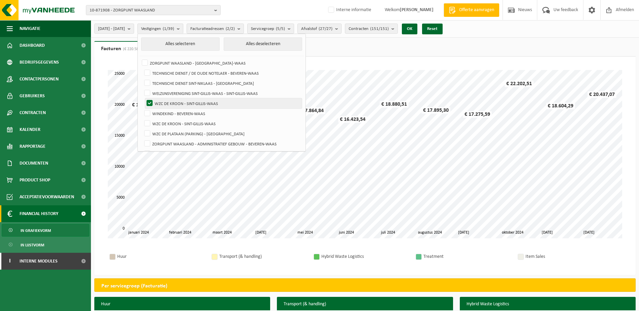
click at [144, 98] on input "WZC DE KROON - SINT-GILLIS-WAAS" at bounding box center [144, 98] width 0 height 0
click at [168, 103] on label "WZC DE KROON - SINT-GILLIS-WAAS" at bounding box center [223, 103] width 157 height 10
click at [144, 98] on input "WZC DE KROON - SINT-GILLIS-WAAS" at bounding box center [144, 98] width 0 height 0
checkbox input "true"
click at [417, 29] on button "OK" at bounding box center [409, 29] width 15 height 11
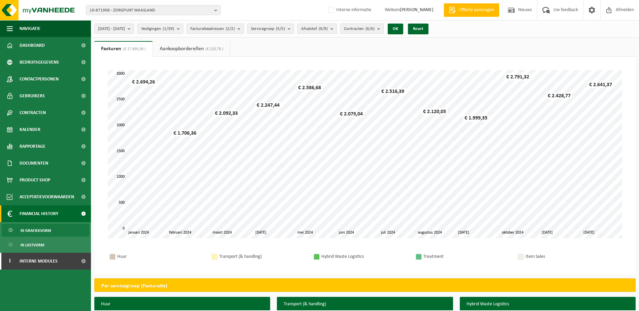
click at [337, 30] on b "submit" at bounding box center [334, 28] width 6 height 9
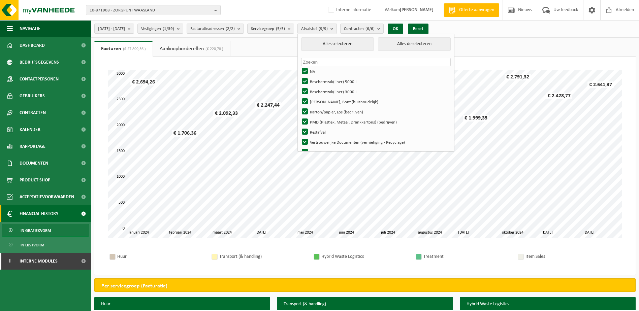
click at [337, 30] on b "submit" at bounding box center [334, 29] width 6 height 10
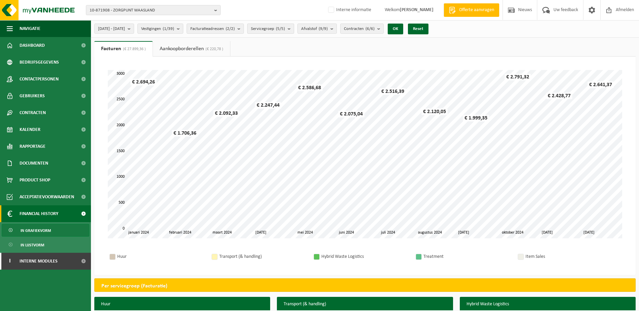
click at [294, 31] on b "submit" at bounding box center [291, 28] width 6 height 9
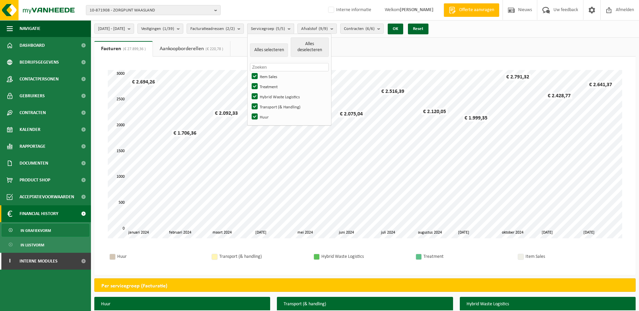
click at [294, 31] on b "submit" at bounding box center [291, 29] width 6 height 10
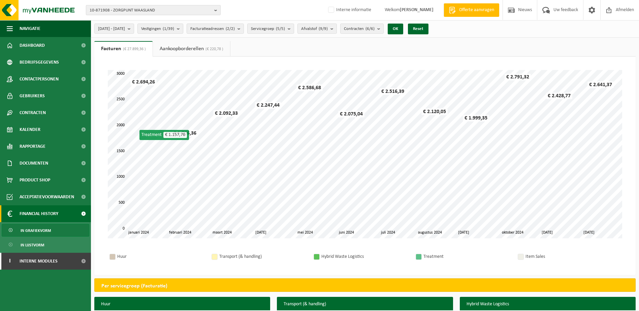
click at [216, 10] on b "button" at bounding box center [217, 9] width 6 height 9
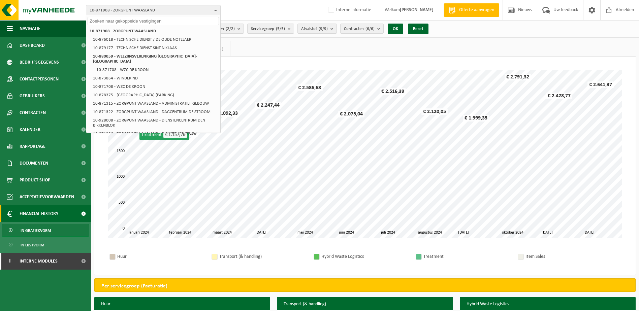
click at [118, 23] on input "text" at bounding box center [153, 21] width 131 height 8
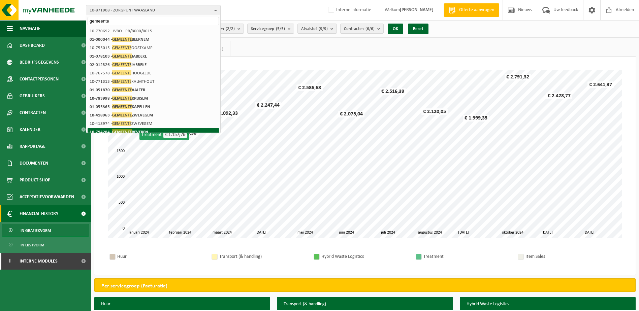
type input "gemeente"
click at [144, 130] on strong "10-794284 - GEMEENTE BEVEREN" at bounding box center [119, 131] width 59 height 5
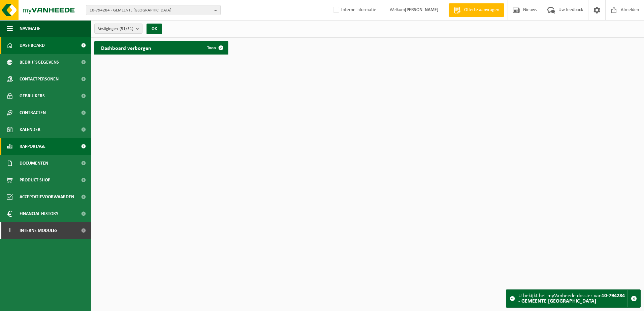
click at [37, 143] on span "Rapportage" at bounding box center [33, 146] width 26 height 17
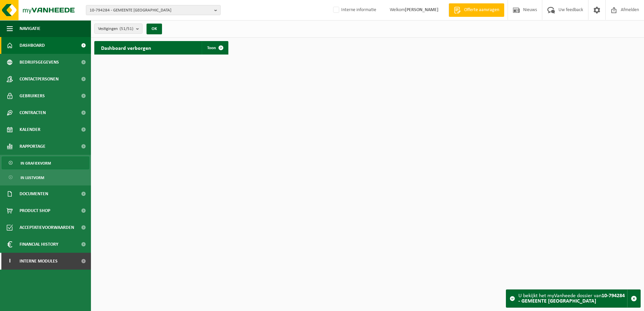
click at [37, 162] on span "In grafiekvorm" at bounding box center [36, 163] width 30 height 13
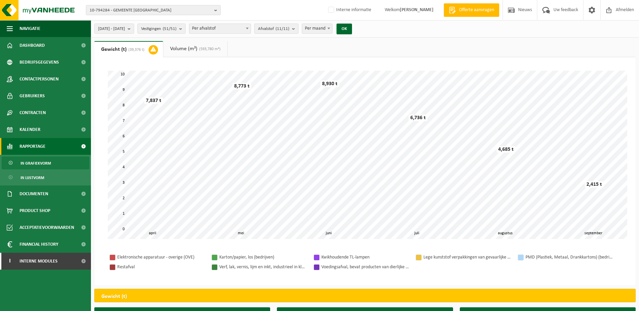
click at [298, 30] on b "submit" at bounding box center [295, 28] width 6 height 9
